Goal: Information Seeking & Learning: Learn about a topic

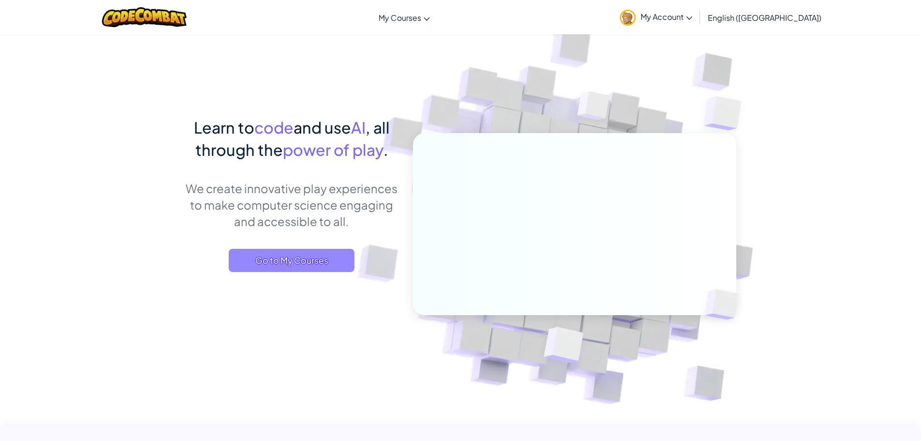
drag, startPoint x: 0, startPoint y: 0, endPoint x: 342, endPoint y: 258, distance: 428.8
click at [342, 258] on span "Go to My Courses" at bounding box center [292, 260] width 126 height 23
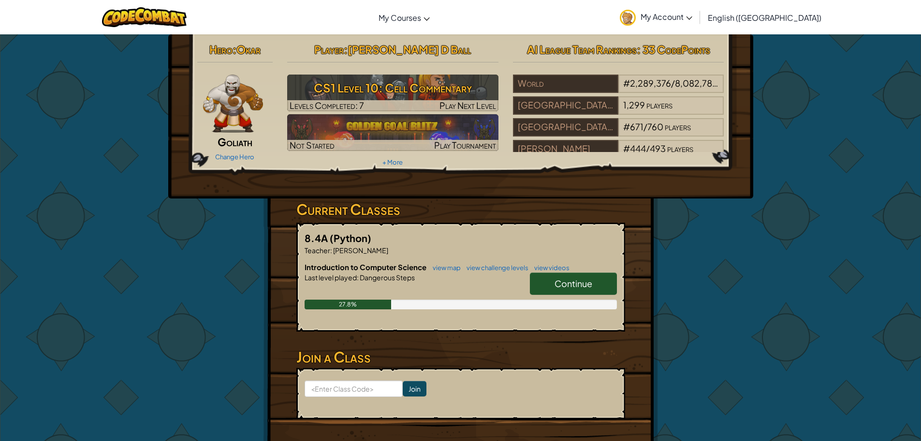
click at [591, 283] on span "Continue" at bounding box center [574, 283] width 38 height 11
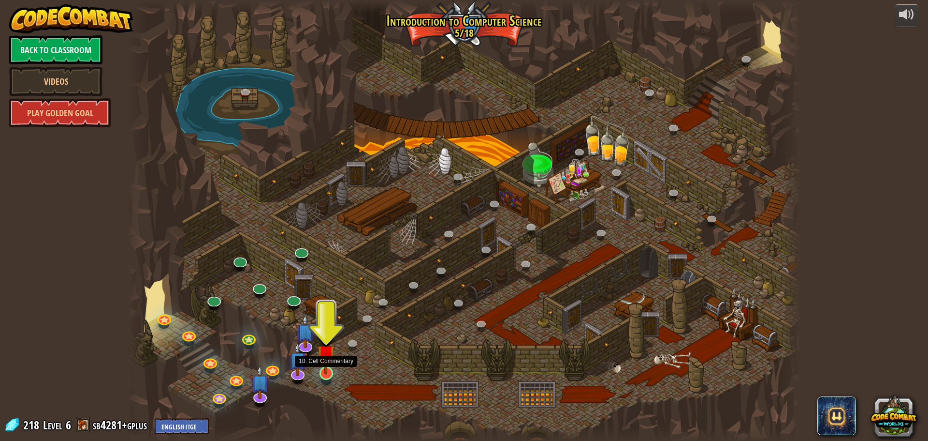
click at [324, 371] on img at bounding box center [326, 353] width 18 height 41
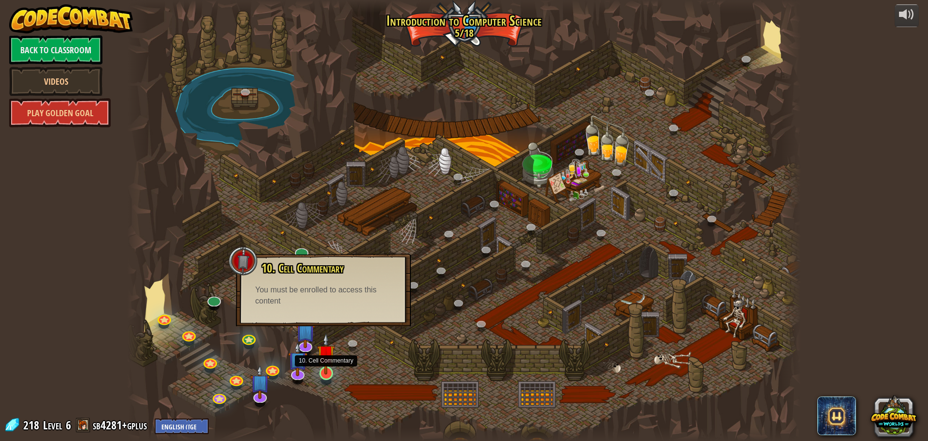
click at [329, 367] on img at bounding box center [326, 353] width 18 height 41
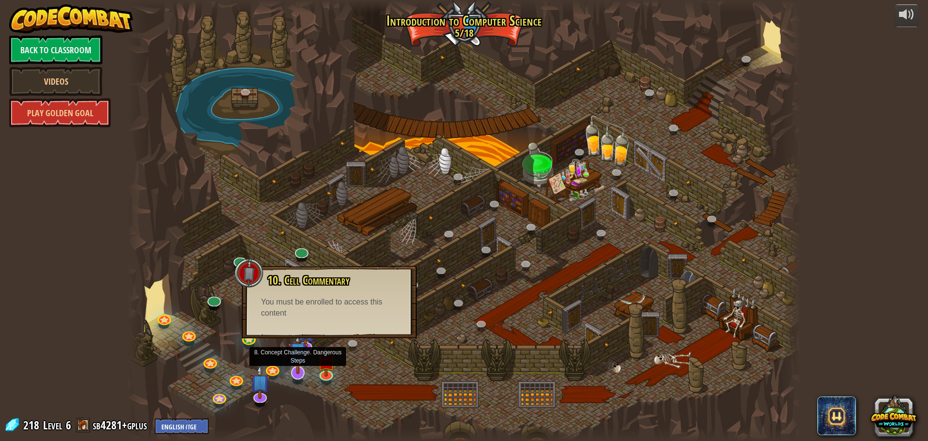
click at [302, 360] on img at bounding box center [298, 351] width 20 height 45
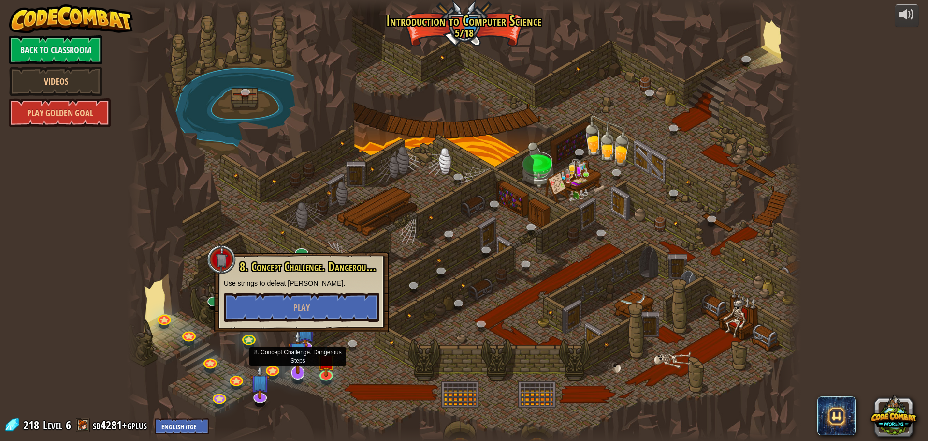
click at [307, 341] on img at bounding box center [298, 351] width 20 height 45
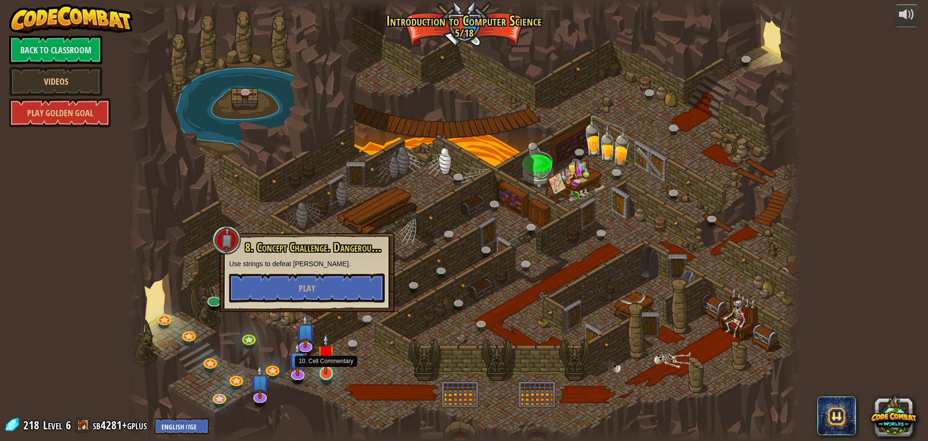
click at [329, 371] on img at bounding box center [326, 353] width 18 height 41
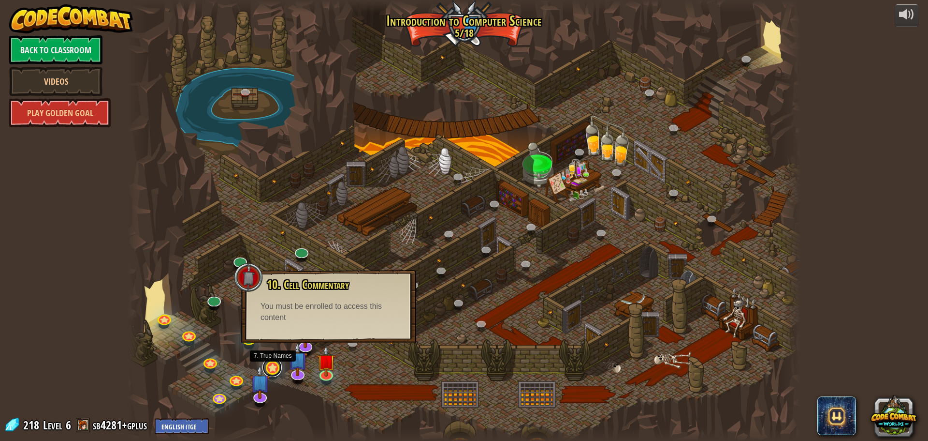
click at [278, 366] on link at bounding box center [272, 366] width 19 height 19
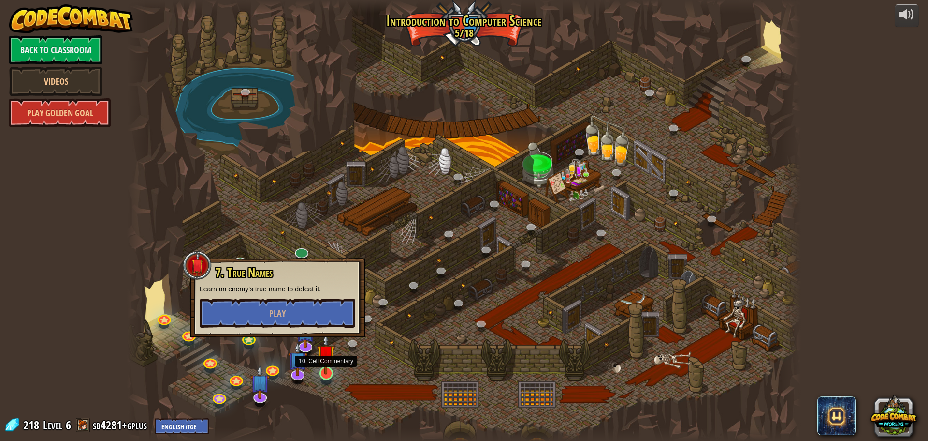
click at [324, 370] on img at bounding box center [326, 353] width 18 height 41
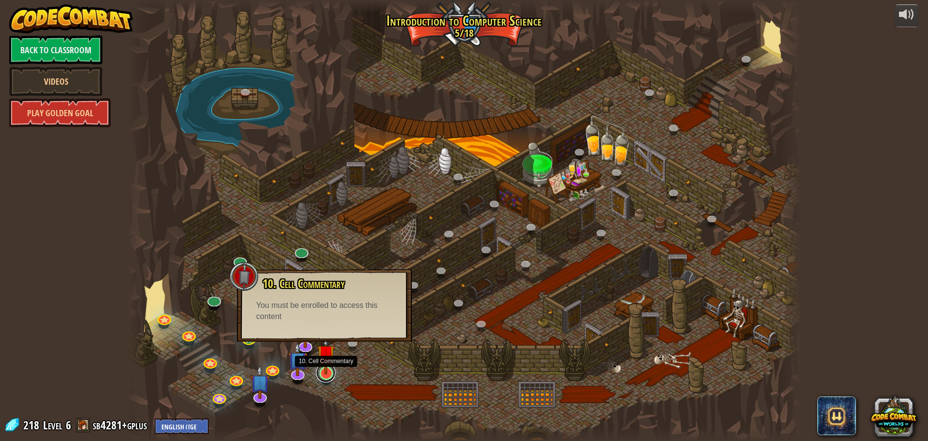
click at [322, 378] on link at bounding box center [325, 372] width 19 height 19
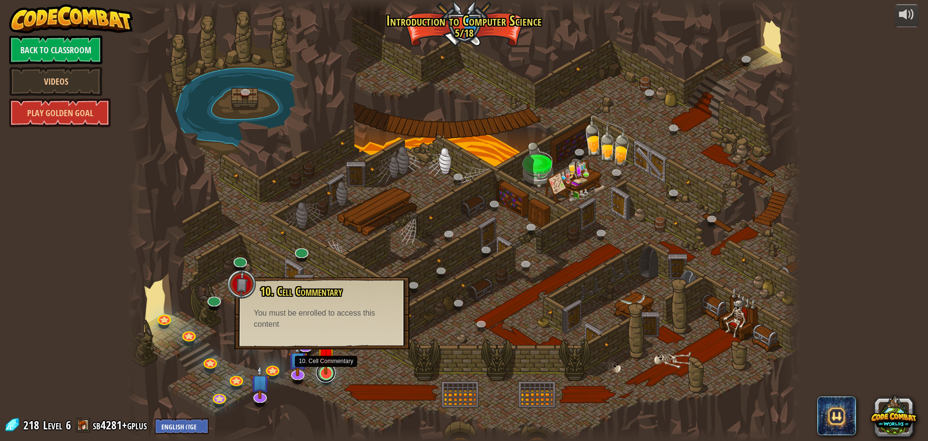
click at [323, 379] on link at bounding box center [325, 372] width 19 height 19
click at [236, 377] on link at bounding box center [235, 377] width 19 height 19
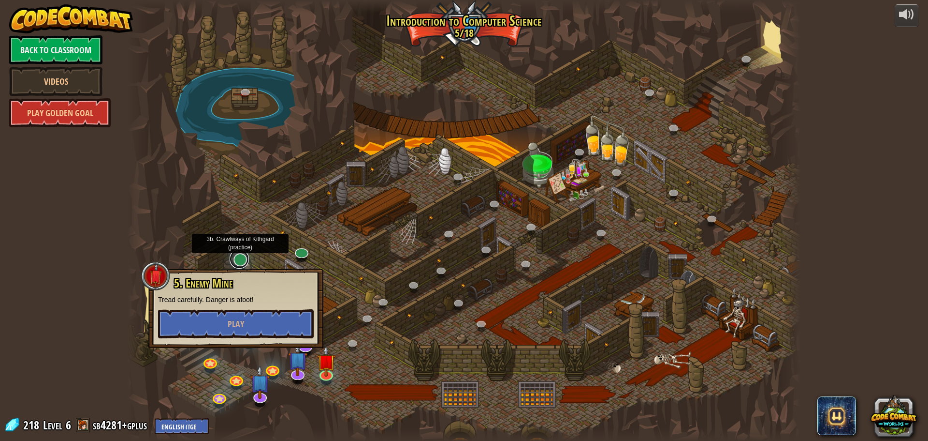
click at [237, 265] on link at bounding box center [239, 258] width 19 height 19
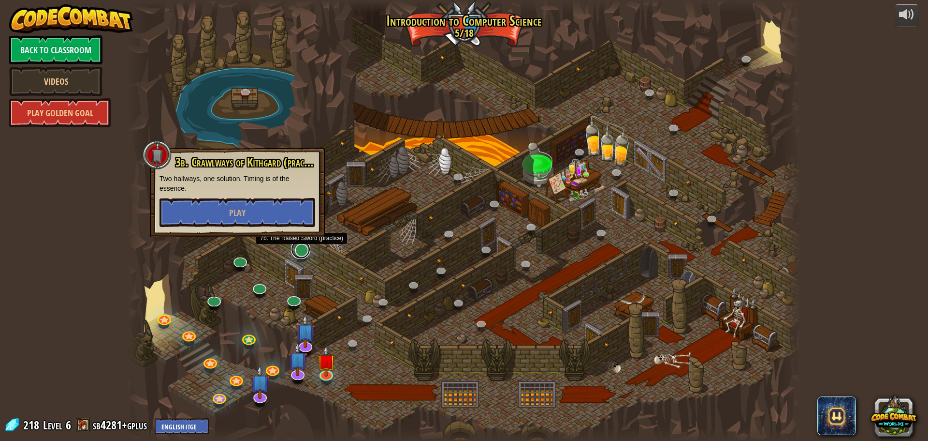
click at [299, 251] on link at bounding box center [300, 248] width 19 height 19
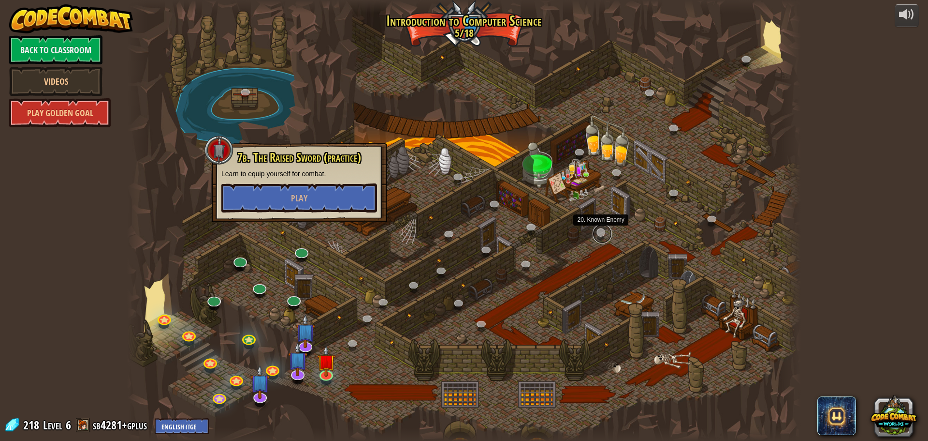
click at [602, 238] on link at bounding box center [602, 233] width 19 height 19
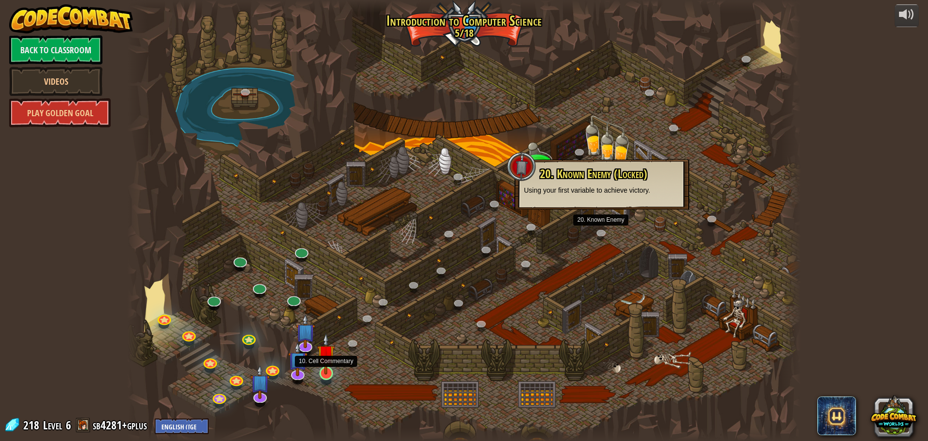
click at [327, 371] on img at bounding box center [326, 353] width 18 height 41
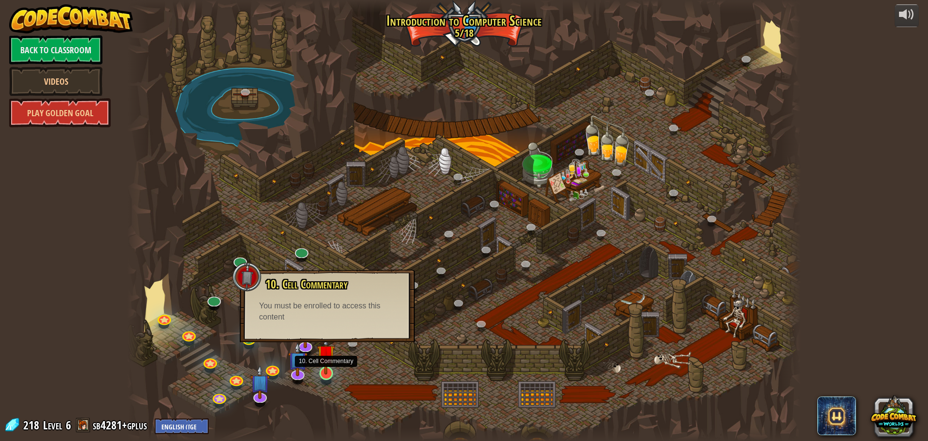
click at [329, 370] on img at bounding box center [326, 353] width 18 height 41
click at [256, 279] on div at bounding box center [248, 275] width 29 height 29
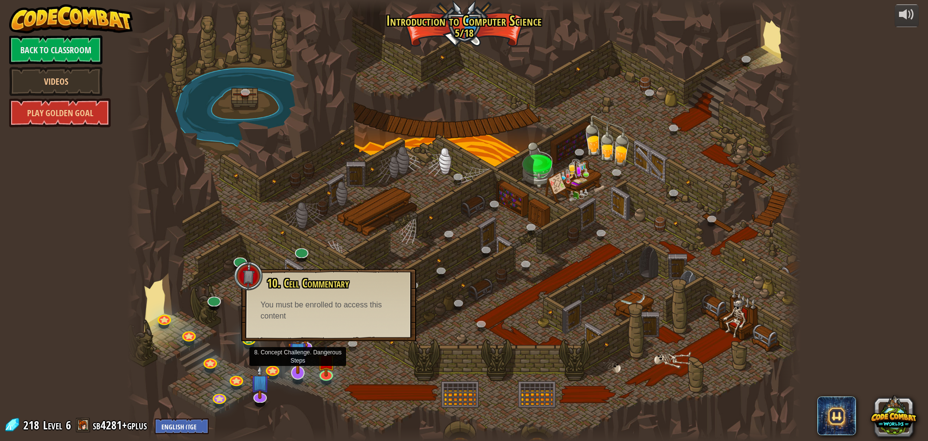
click at [300, 365] on img at bounding box center [298, 351] width 20 height 45
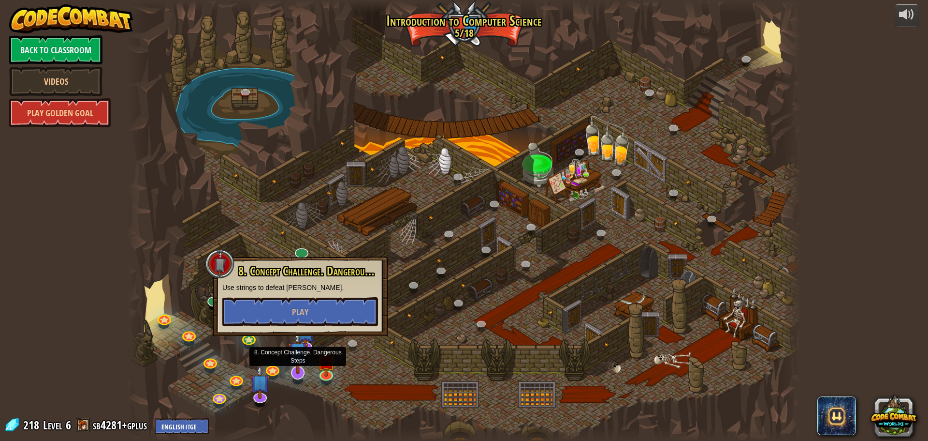
click at [298, 341] on img at bounding box center [298, 351] width 20 height 45
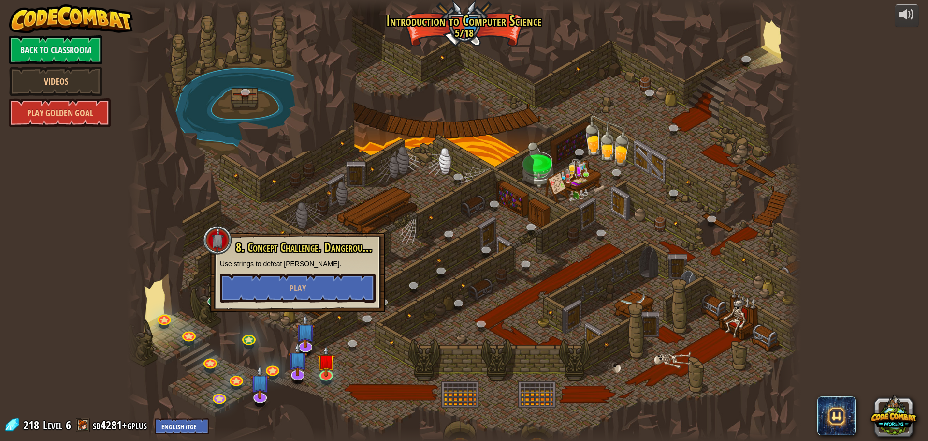
drag, startPoint x: 328, startPoint y: 333, endPoint x: 286, endPoint y: 430, distance: 105.3
drag, startPoint x: 286, startPoint y: 430, endPoint x: 232, endPoint y: 231, distance: 206.0
click at [232, 231] on div at bounding box center [464, 220] width 674 height 441
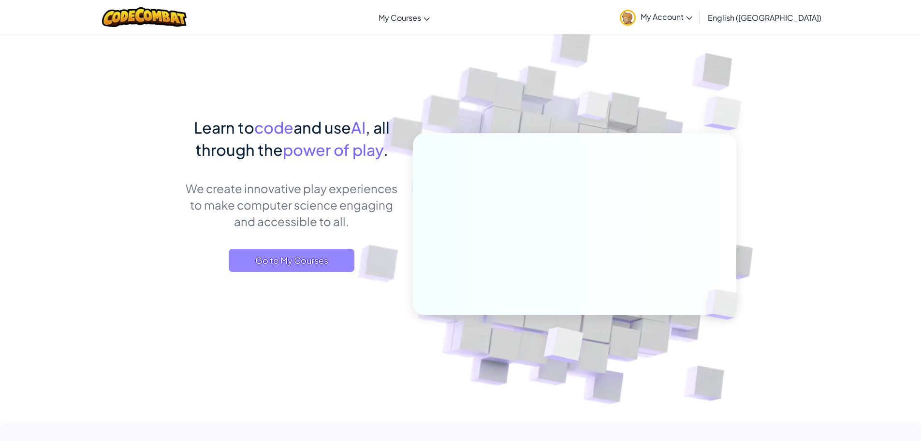
click at [275, 250] on span "Go to My Courses" at bounding box center [292, 260] width 126 height 23
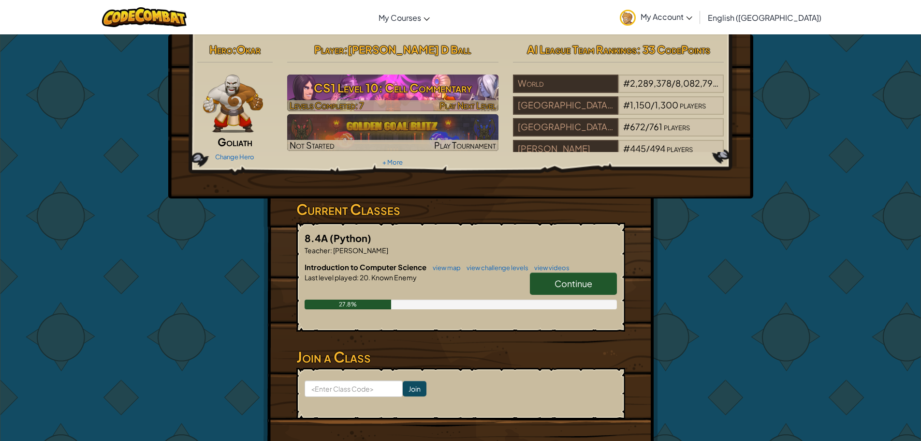
click at [447, 103] on span "Play Next Level" at bounding box center [468, 105] width 57 height 11
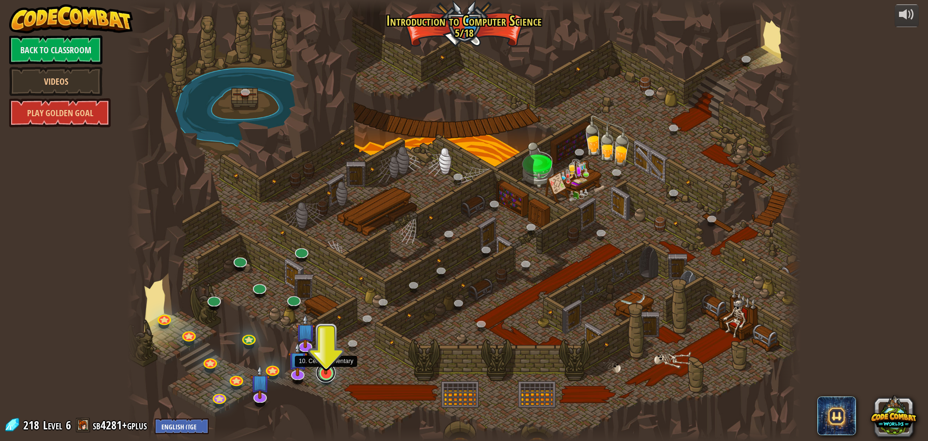
click at [328, 376] on link at bounding box center [325, 372] width 19 height 19
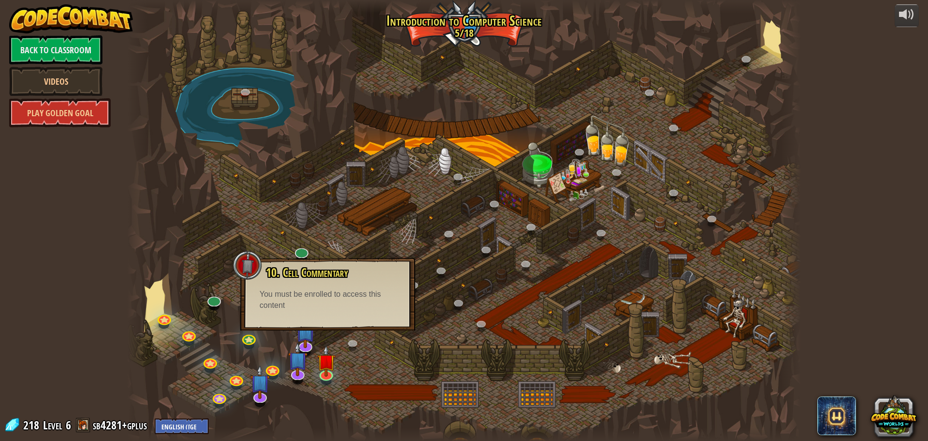
click at [381, 385] on div at bounding box center [464, 220] width 674 height 441
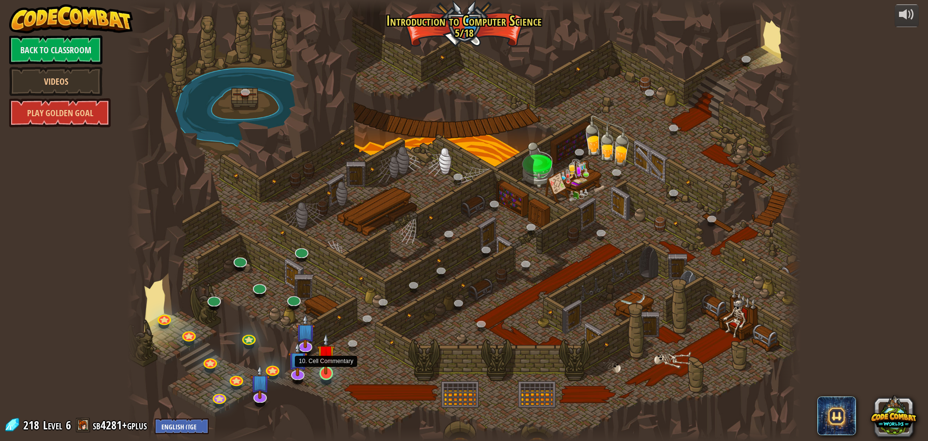
click at [322, 371] on img at bounding box center [326, 353] width 18 height 41
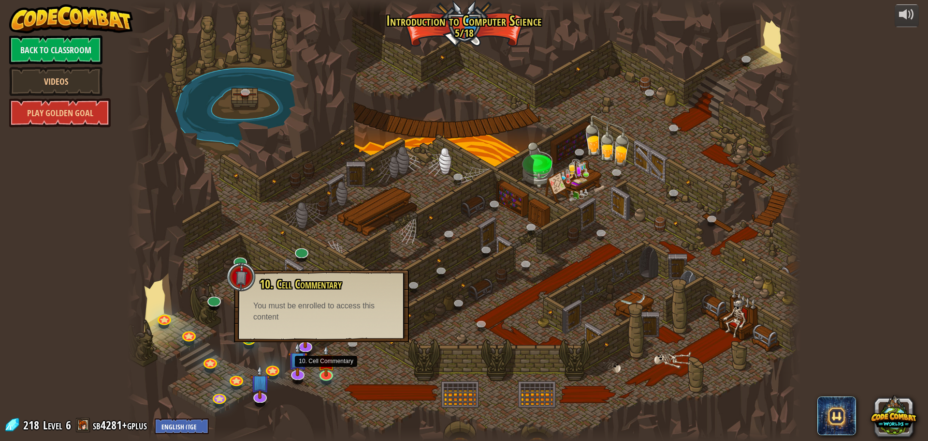
click at [341, 294] on div "10. Cell Commentary Trapped in a prison cell with the famous wizard! Say the pa…" at bounding box center [322, 300] width 156 height 45
drag, startPoint x: 341, startPoint y: 294, endPoint x: 339, endPoint y: 302, distance: 8.3
click at [341, 299] on div "10. Cell Commentary Trapped in a prison cell with the famous wizard! Say the pa…" at bounding box center [322, 300] width 156 height 45
drag, startPoint x: 339, startPoint y: 302, endPoint x: 326, endPoint y: 308, distance: 13.2
click at [338, 304] on div "You must be enrolled to access this content" at bounding box center [321, 311] width 136 height 22
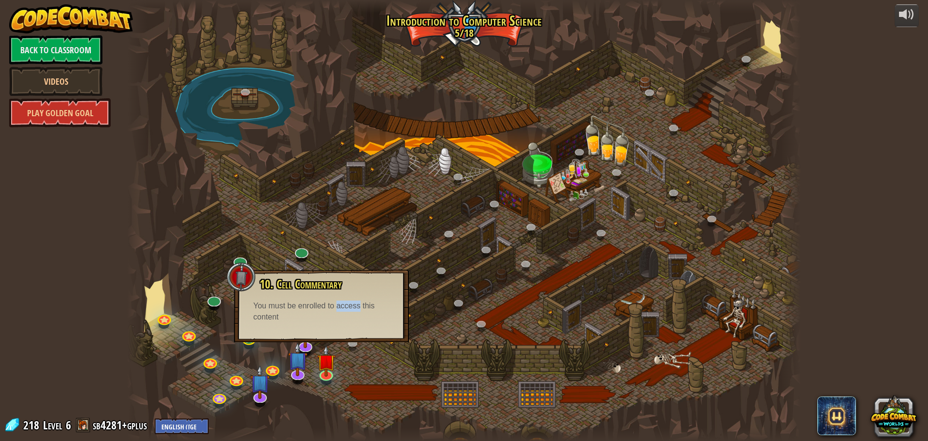
click at [319, 316] on div "You must be enrolled to access this content" at bounding box center [321, 311] width 136 height 22
click at [265, 332] on div "10. Cell Commentary Trapped in a prison cell with the famous wizard! Say the pa…" at bounding box center [321, 305] width 175 height 73
click at [42, 47] on link "Back to Classroom" at bounding box center [55, 49] width 93 height 29
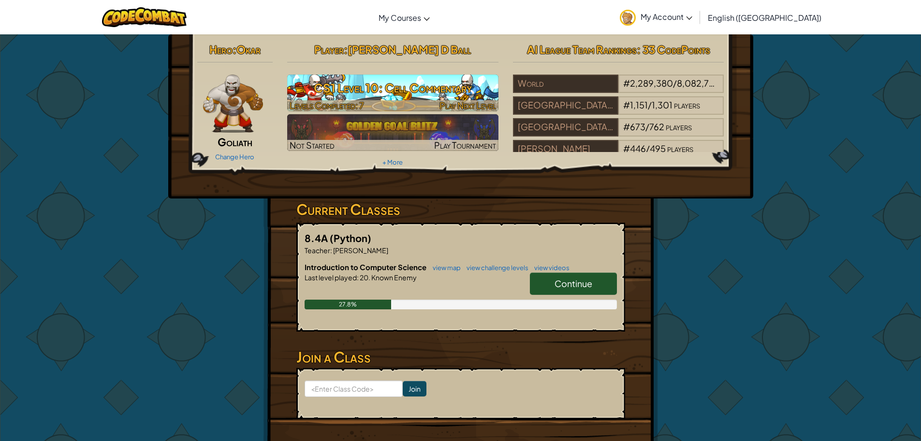
click at [355, 95] on h3 "CS1 Level 10: Cell Commentary" at bounding box center [392, 88] width 211 height 22
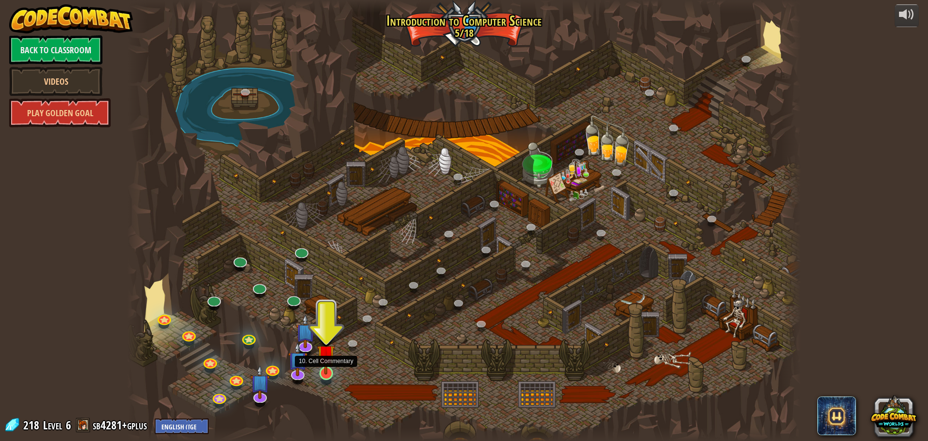
click at [331, 369] on img at bounding box center [326, 353] width 18 height 41
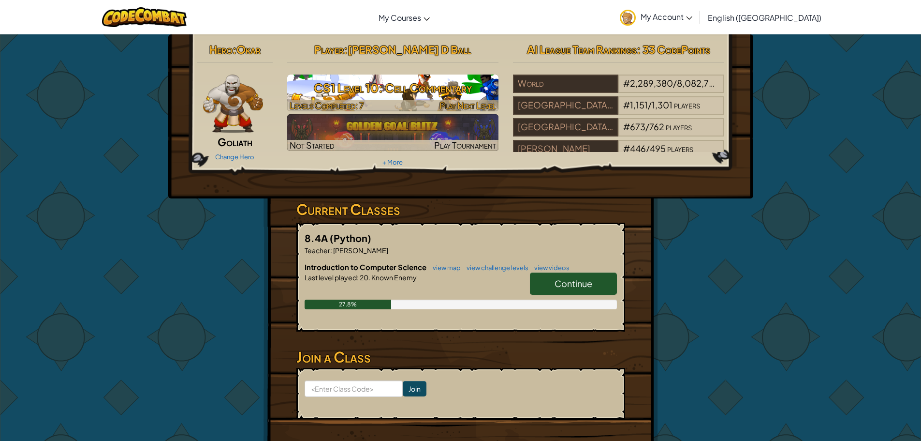
click at [417, 95] on h3 "CS1 Level 10: Cell Commentary" at bounding box center [392, 88] width 211 height 22
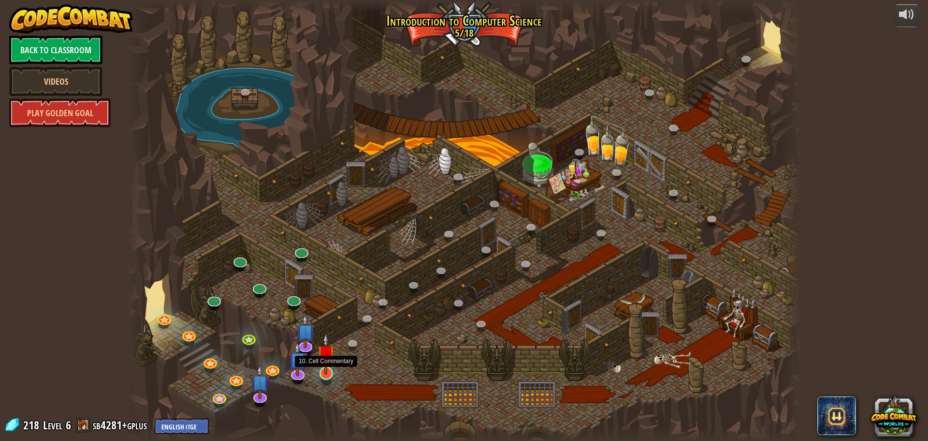
click at [330, 371] on img at bounding box center [326, 353] width 18 height 41
drag, startPoint x: 324, startPoint y: 374, endPoint x: 332, endPoint y: 355, distance: 20.4
click at [324, 374] on link at bounding box center [325, 372] width 19 height 19
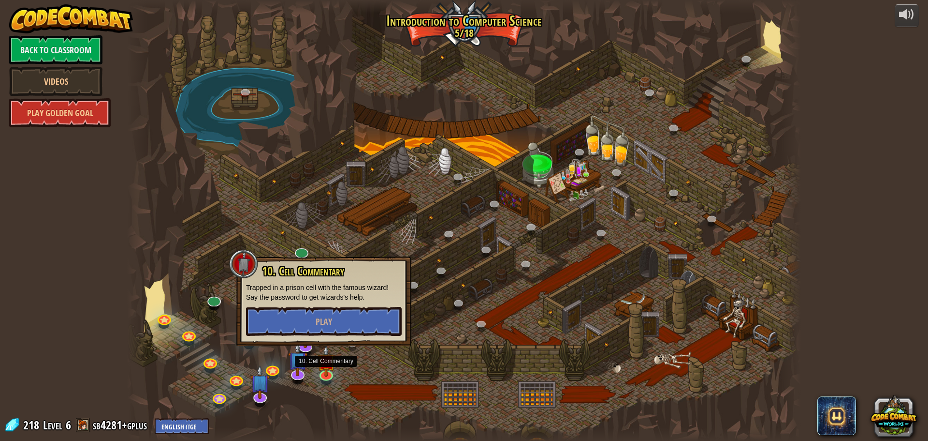
click at [344, 313] on div "10. Cell Commentary Trapped in a prison cell with the famous wizard! Say the pa…" at bounding box center [323, 300] width 175 height 89
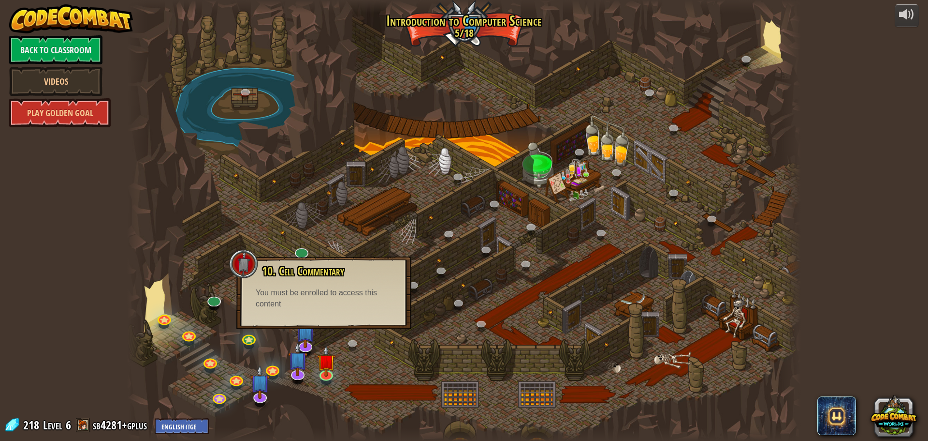
click at [344, 313] on div "10. Cell Commentary Trapped in a prison cell with the famous wizard! Say the pa…" at bounding box center [323, 292] width 175 height 73
click at [457, 27] on div at bounding box center [464, 220] width 674 height 441
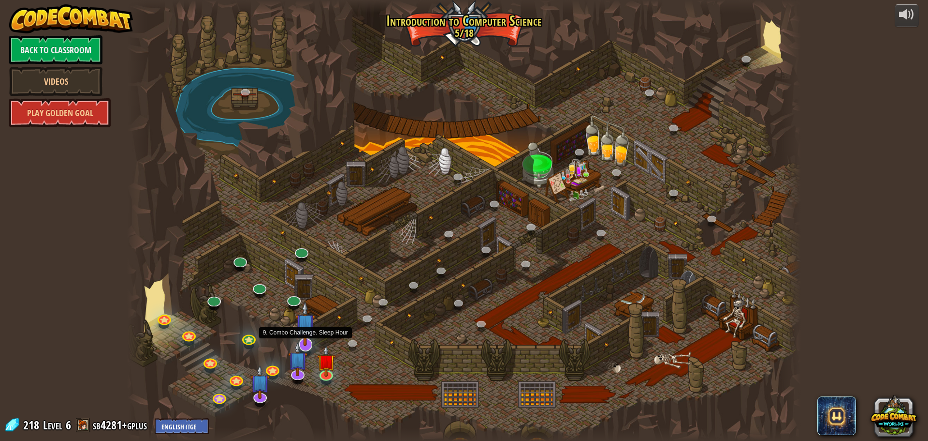
click at [304, 338] on img at bounding box center [305, 323] width 20 height 45
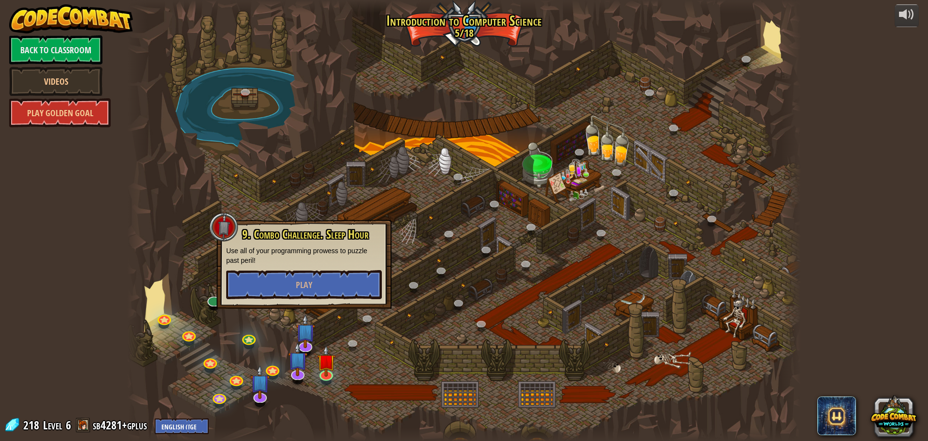
click at [272, 386] on div at bounding box center [464, 220] width 674 height 441
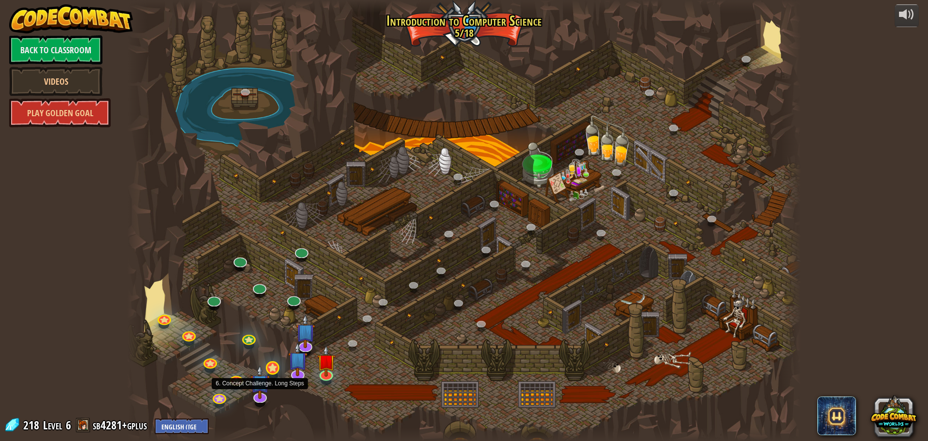
drag, startPoint x: 258, startPoint y: 386, endPoint x: 272, endPoint y: 377, distance: 16.1
click at [258, 386] on img at bounding box center [260, 382] width 20 height 34
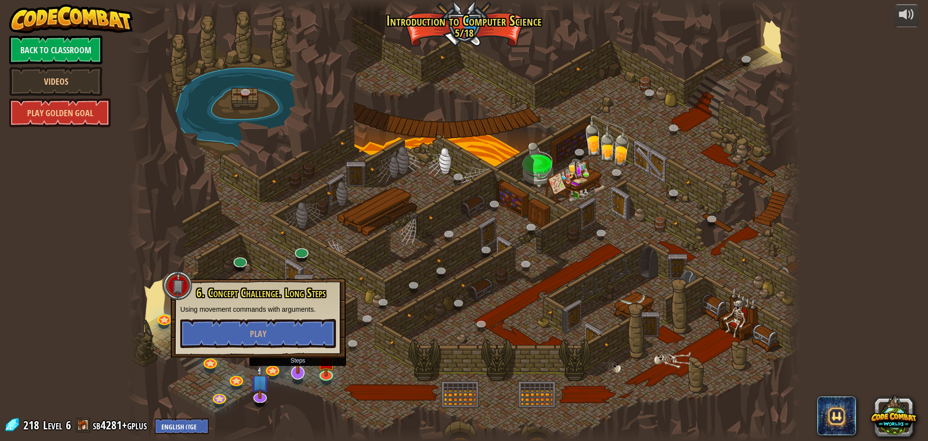
click at [290, 360] on img at bounding box center [298, 351] width 20 height 45
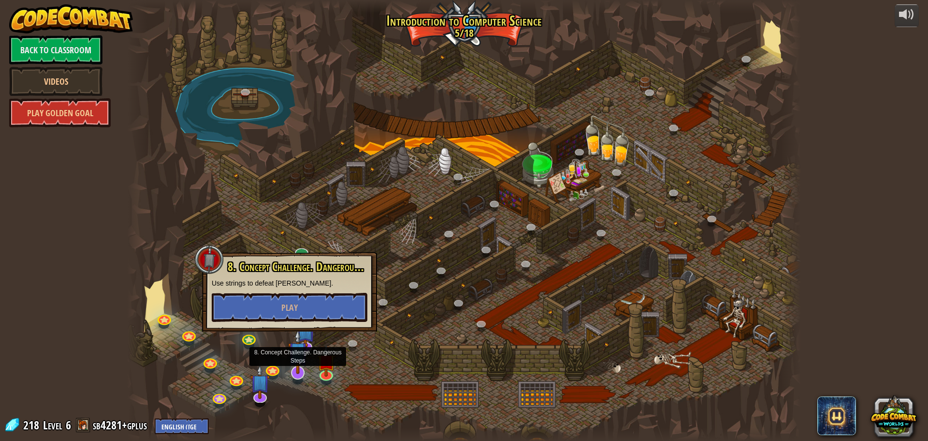
click at [300, 368] on img at bounding box center [298, 351] width 20 height 45
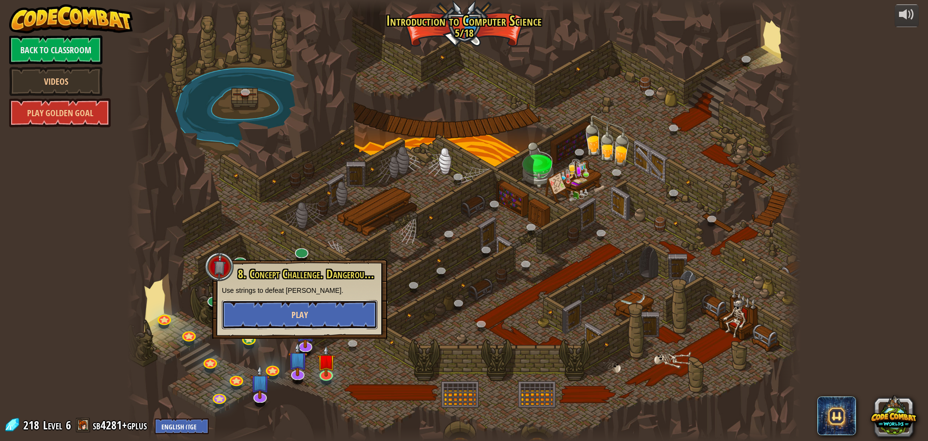
click at [300, 320] on span "Play" at bounding box center [300, 315] width 16 height 12
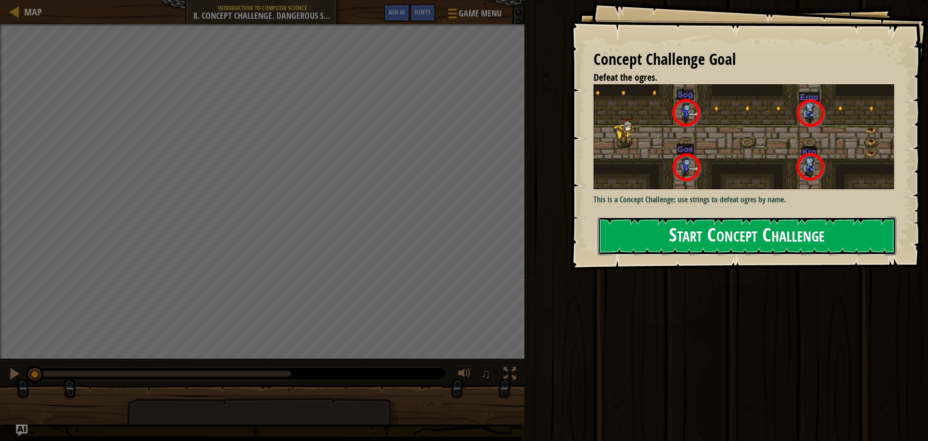
click at [749, 217] on button "Start Concept Challenge" at bounding box center [747, 236] width 298 height 38
